Goal: Information Seeking & Learning: Check status

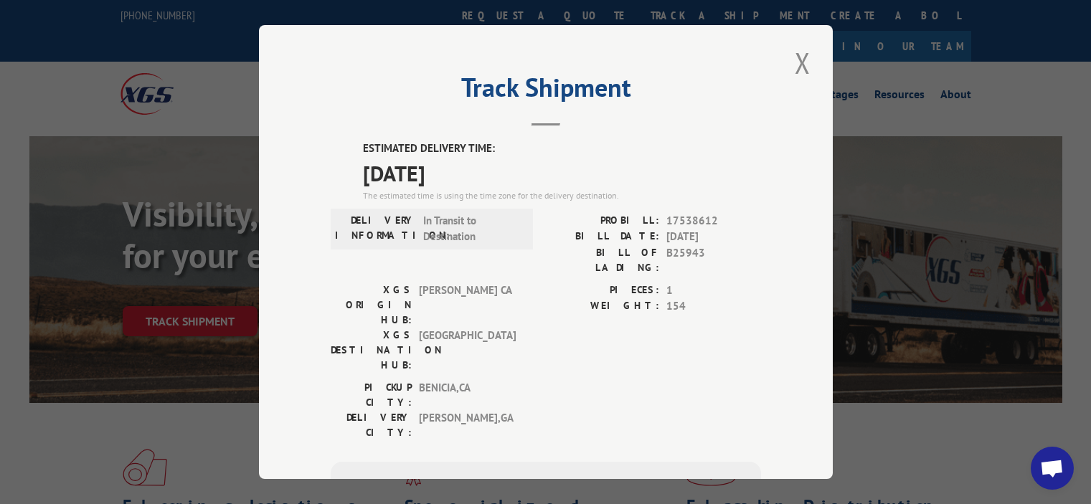
click at [811, 57] on div "Track Shipment ESTIMATED DELIVERY TIME: [DATE] The estimated time is using the …" at bounding box center [546, 252] width 574 height 454
click at [790, 72] on button "Close modal" at bounding box center [802, 62] width 24 height 39
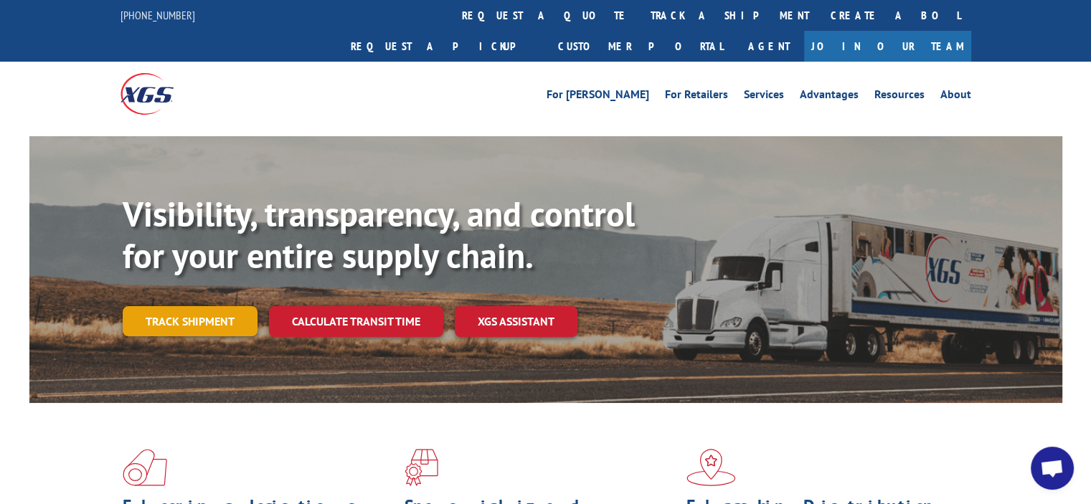
click at [158, 306] on link "Track shipment" at bounding box center [190, 321] width 135 height 30
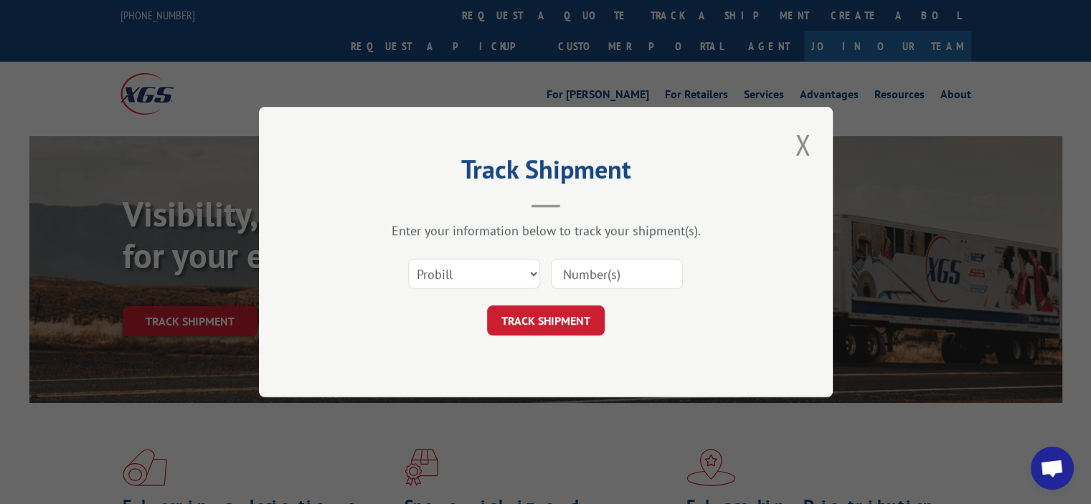
click at [608, 276] on input at bounding box center [617, 274] width 132 height 30
click at [535, 318] on button "TRACK SHIPMENT" at bounding box center [546, 321] width 118 height 30
click at [592, 278] on input at bounding box center [617, 274] width 132 height 30
click at [678, 203] on header "Track Shipment" at bounding box center [546, 183] width 430 height 49
drag, startPoint x: 348, startPoint y: 338, endPoint x: 433, endPoint y: 323, distance: 86.6
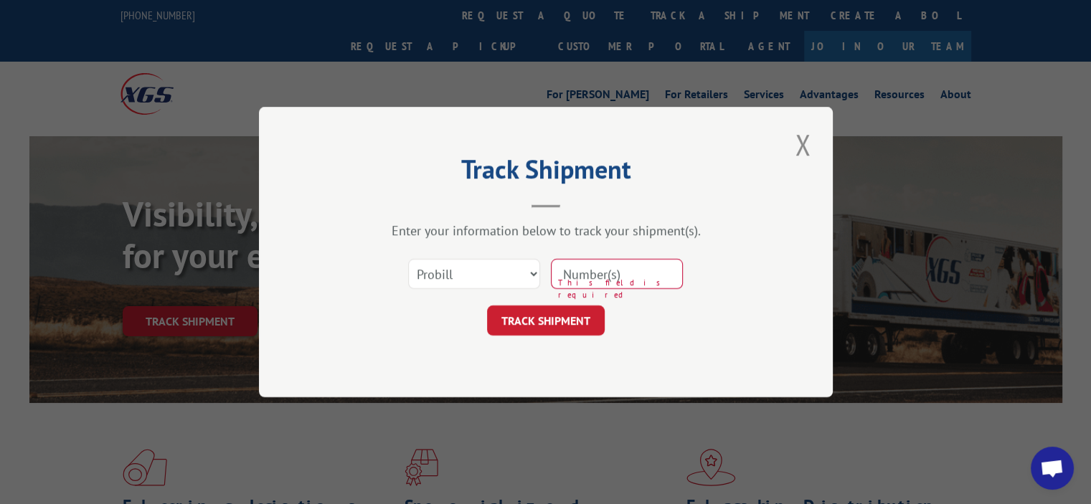
click at [348, 338] on div "Track Shipment Enter your information below to track your shipment(s). Select c…" at bounding box center [546, 252] width 574 height 290
click at [593, 289] on span "This field is required" at bounding box center [620, 289] width 125 height 24
click at [592, 279] on input at bounding box center [617, 274] width 132 height 30
click at [588, 275] on input at bounding box center [617, 274] width 132 height 30
paste input "17542855"
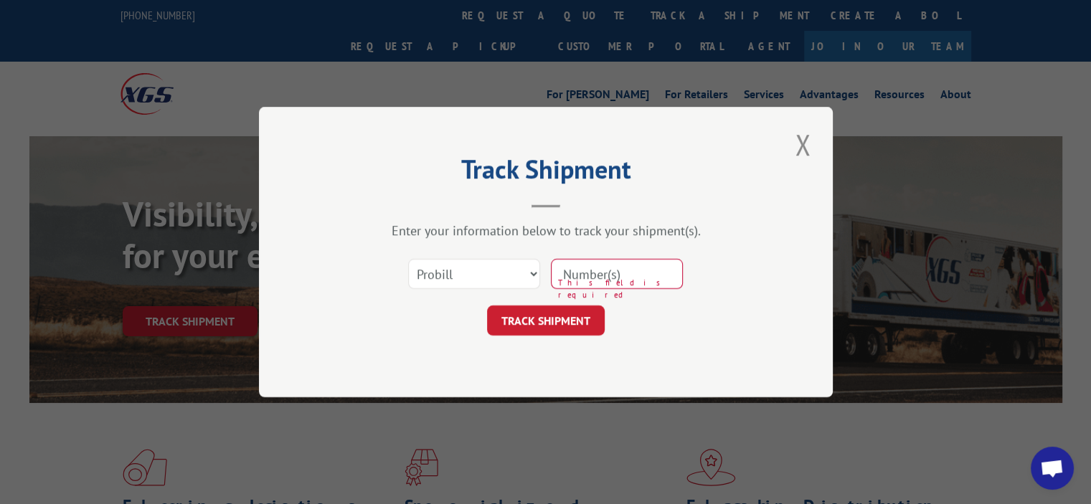
type input "17542855"
click button "TRACK SHIPMENT" at bounding box center [546, 321] width 118 height 30
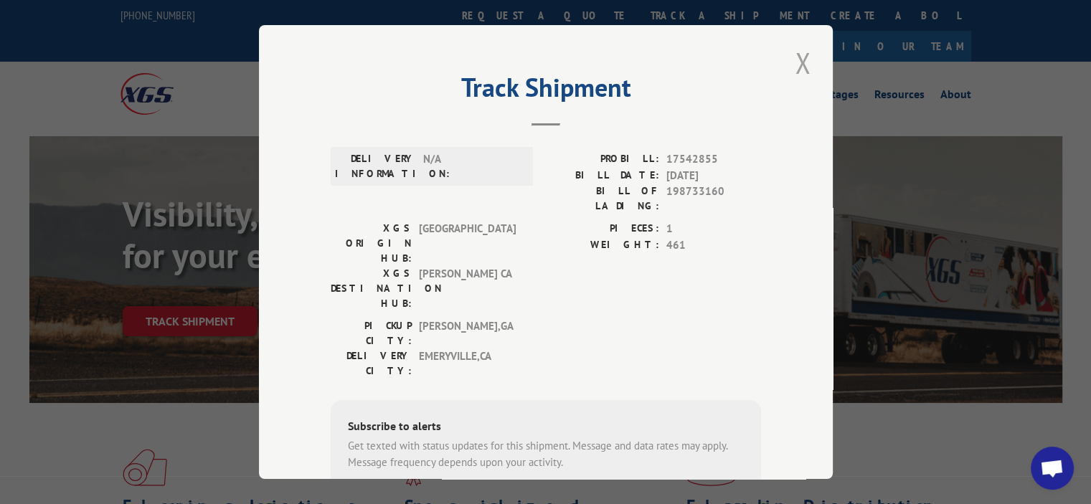
click at [805, 61] on button "Close modal" at bounding box center [802, 62] width 24 height 39
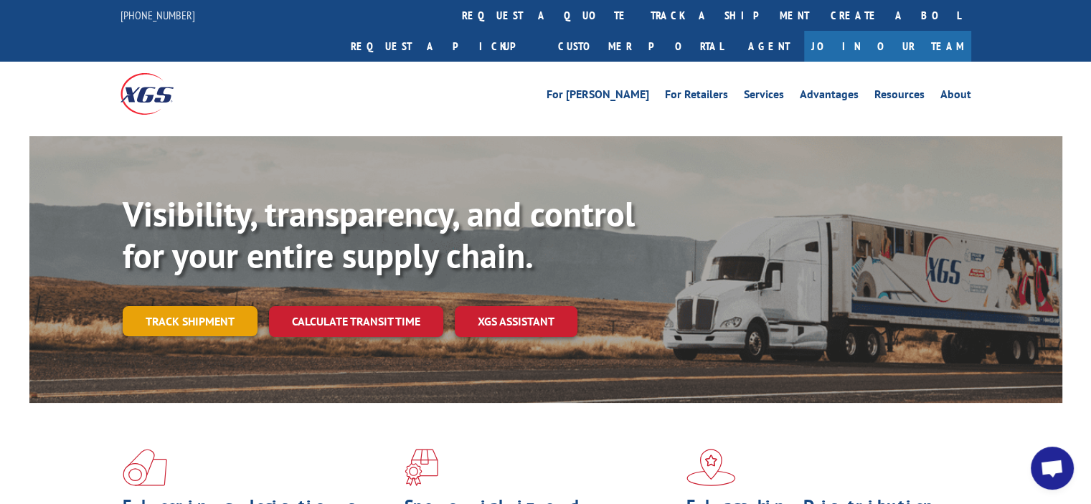
click at [215, 306] on link "Track shipment" at bounding box center [190, 321] width 135 height 30
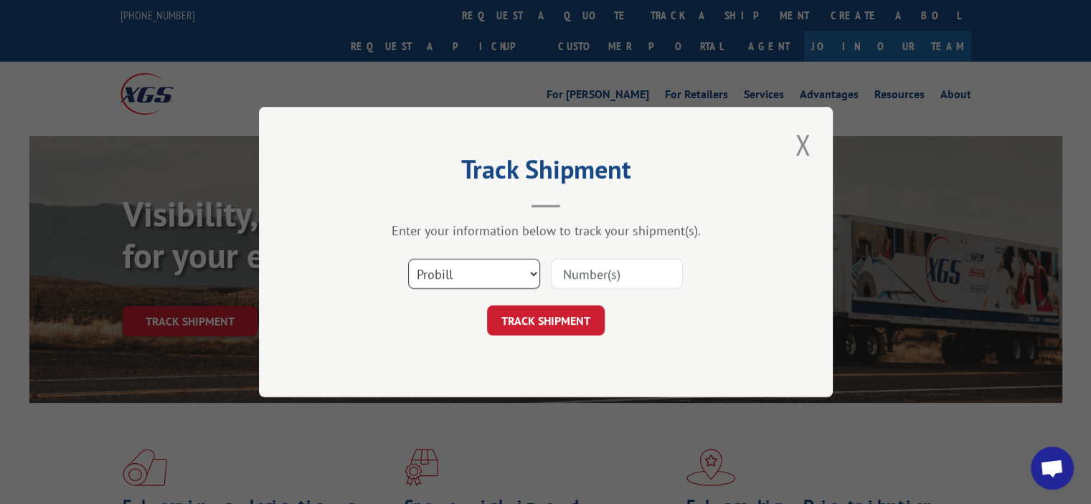
drag, startPoint x: 464, startPoint y: 275, endPoint x: 504, endPoint y: 280, distance: 39.8
click at [464, 275] on select "Select category... Probill BOL PO" at bounding box center [474, 274] width 132 height 30
click at [571, 280] on input at bounding box center [617, 274] width 132 height 30
paste input "17538560"
type input "17538560"
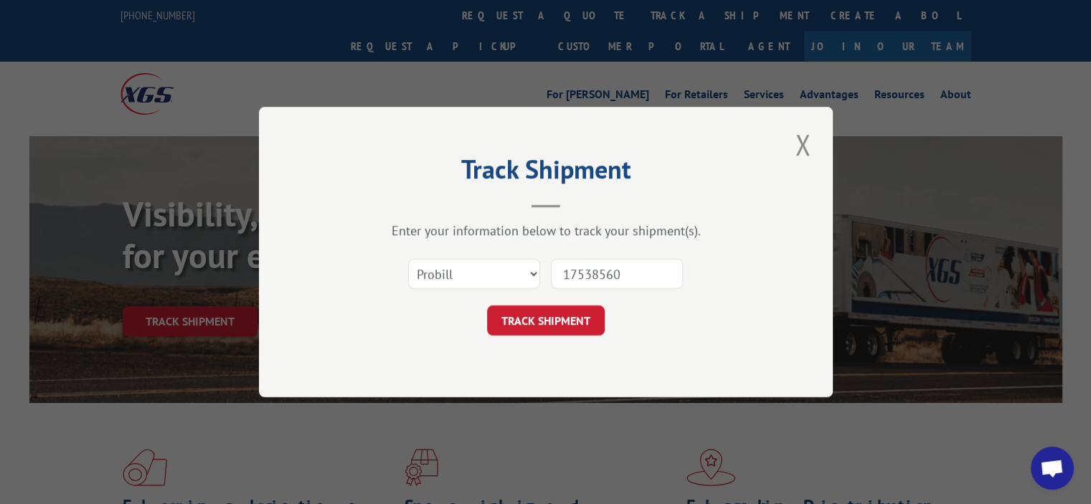
click at [559, 327] on button "TRACK SHIPMENT" at bounding box center [546, 321] width 118 height 30
